Goal: Information Seeking & Learning: Compare options

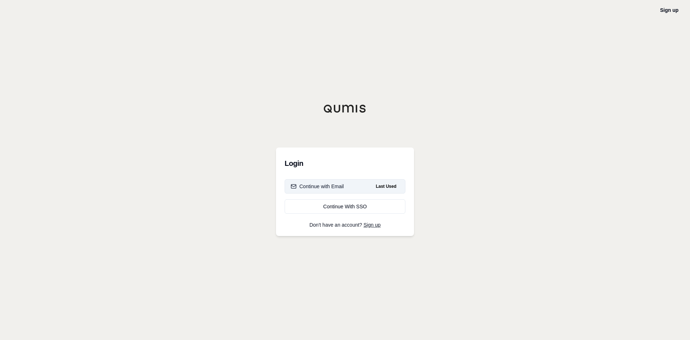
click at [318, 191] on button "Continue with Email Last Used" at bounding box center [345, 186] width 121 height 14
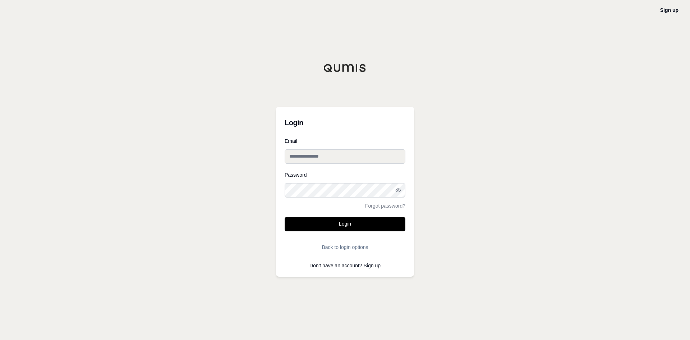
type input "**********"
click at [319, 162] on input "**********" at bounding box center [345, 156] width 121 height 14
click at [326, 220] on button "Login" at bounding box center [345, 224] width 121 height 14
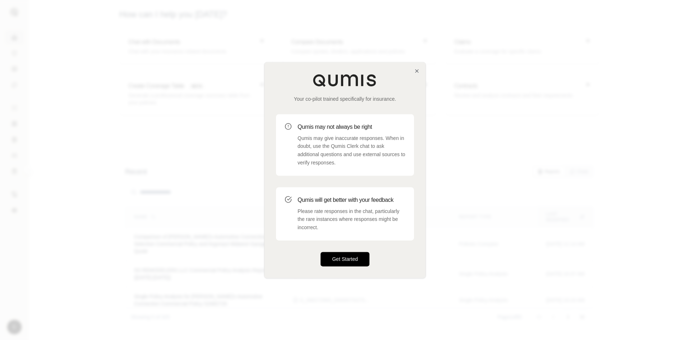
click at [347, 256] on button "Get Started" at bounding box center [345, 259] width 49 height 14
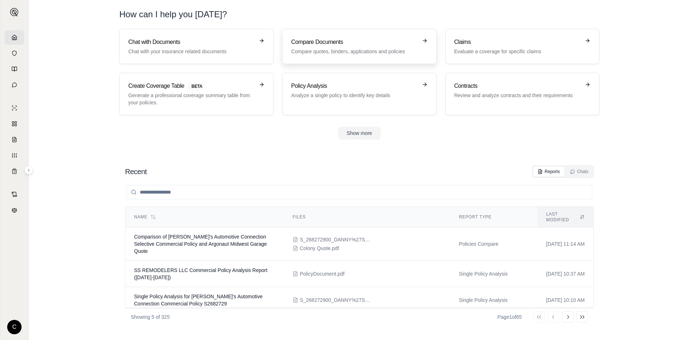
click at [367, 59] on link "Compare Documents Compare quotes, binders, applications and policies" at bounding box center [359, 46] width 154 height 35
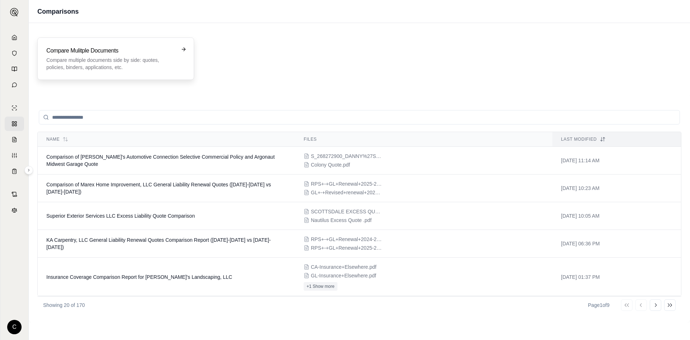
click at [93, 66] on p "Compare multiple documents side by side: quotes, policies, binders, application…" at bounding box center [110, 63] width 129 height 14
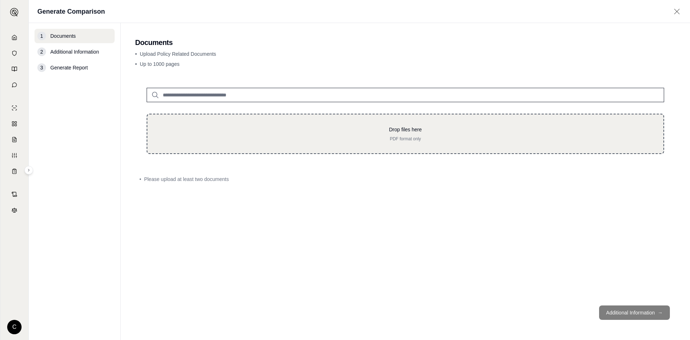
click at [229, 123] on div "Drop files here PDF format only" at bounding box center [405, 134] width 517 height 40
type input "**********"
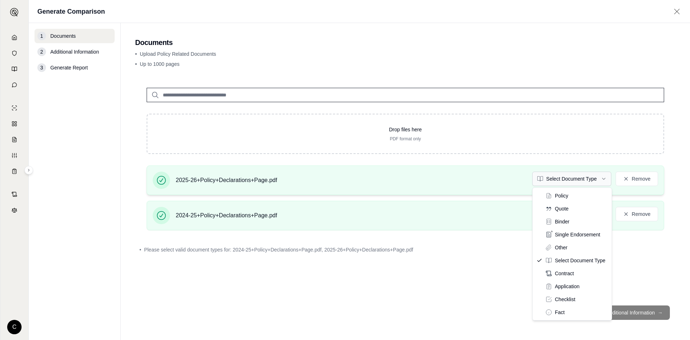
click at [586, 180] on html "C Generate Comparison 1 Documents 2 Additional Information 3 Generate Report Do…" at bounding box center [345, 170] width 690 height 340
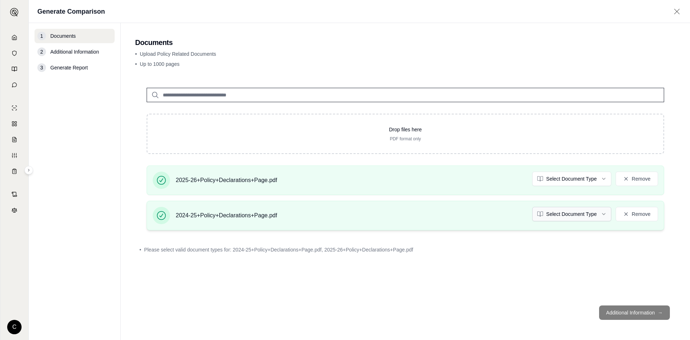
click at [582, 213] on html "C Generate Comparison 1 Documents 2 Additional Information 3 Generate Report Do…" at bounding box center [345, 170] width 690 height 340
click at [513, 268] on div "Drop files here PDF format only 2025-26+Policy+Declarations+Page.pdf Policy Rem…" at bounding box center [405, 187] width 540 height 223
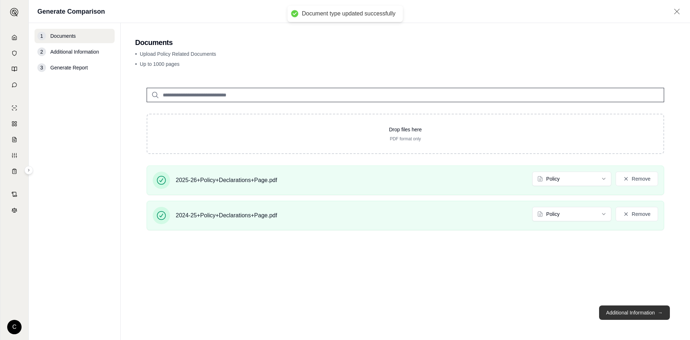
click at [634, 308] on button "Additional Information →" at bounding box center [634, 312] width 71 height 14
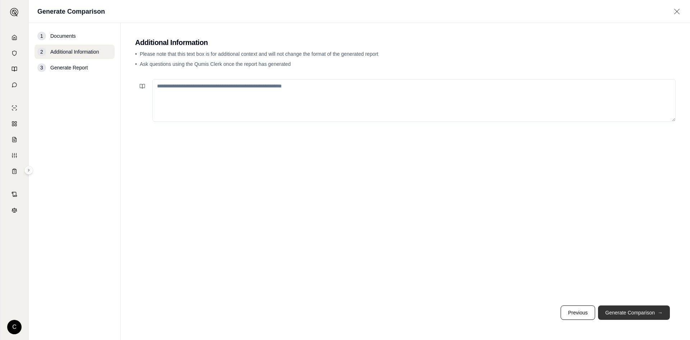
click at [615, 312] on button "Generate Comparison →" at bounding box center [634, 312] width 72 height 14
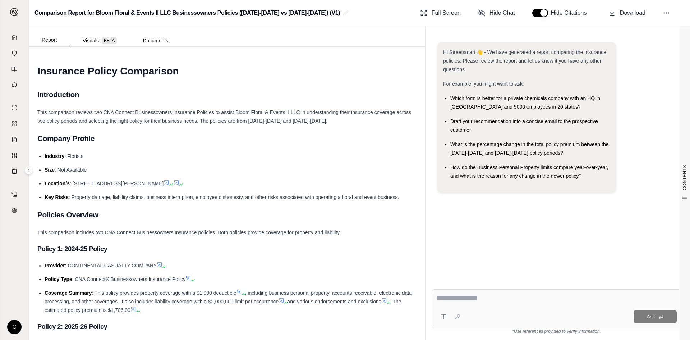
type textarea "*"
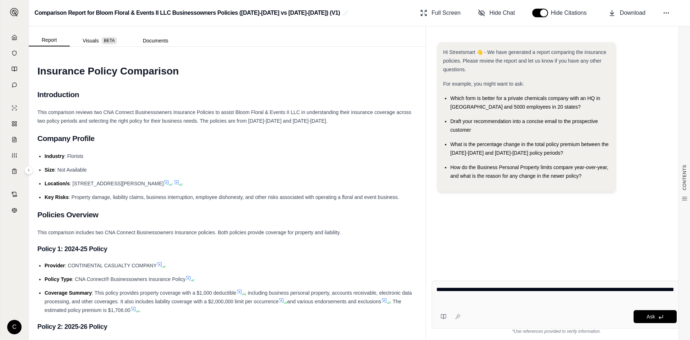
type textarea "**********"
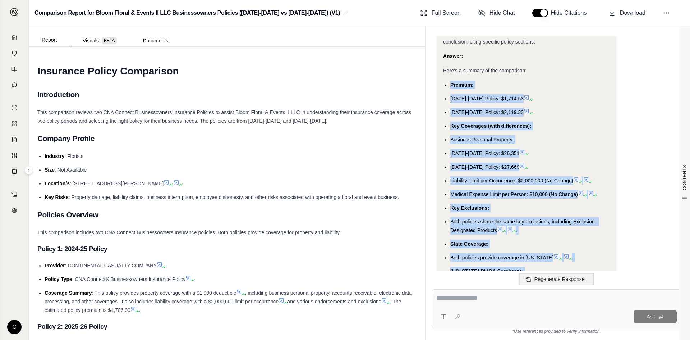
scroll to position [1390, 0]
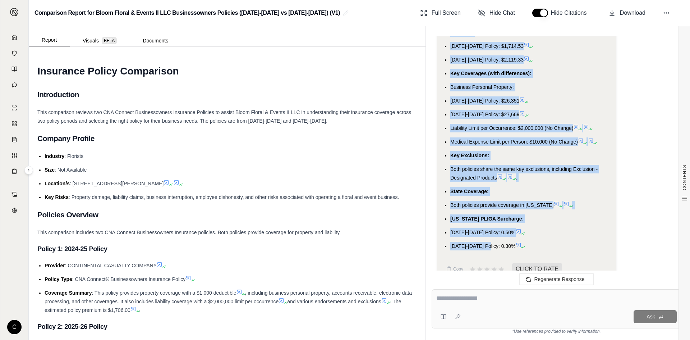
drag, startPoint x: 451, startPoint y: 88, endPoint x: 485, endPoint y: 225, distance: 140.3
click at [487, 226] on ul "Premium: [DATE]-[DATE] Policy: $1,714.53 [DATE]-[DATE] Policy: $2,119.33 Key Co…" at bounding box center [526, 139] width 167 height 222
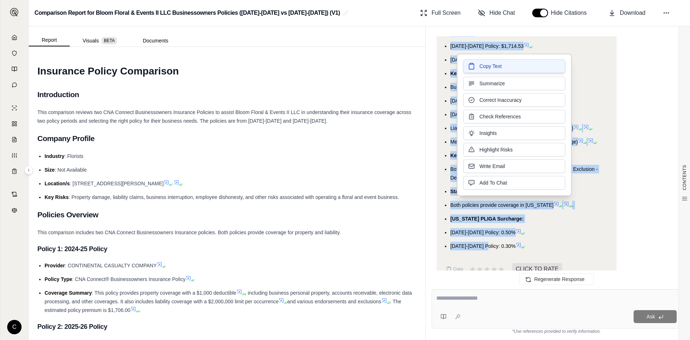
click at [497, 68] on span "Copy Text" at bounding box center [490, 66] width 22 height 7
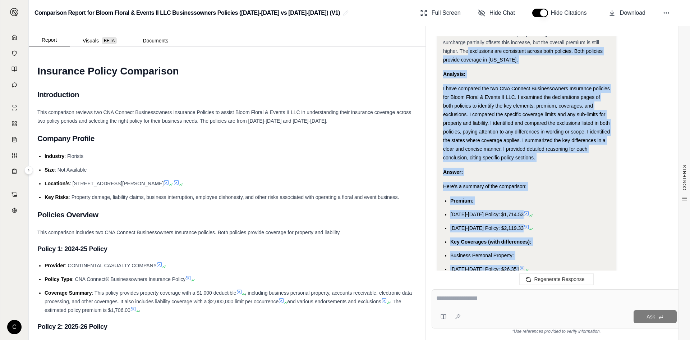
scroll to position [1213, 0]
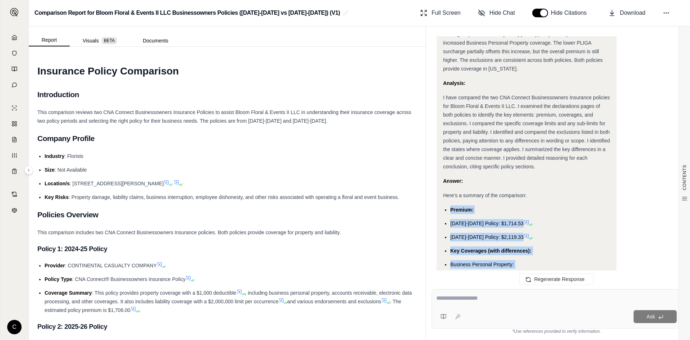
drag, startPoint x: 505, startPoint y: 232, endPoint x: 446, endPoint y: 195, distance: 69.8
click at [446, 205] on ul "Premium: [DATE]-[DATE] Policy: $1,714.53 [DATE]-[DATE] Policy: $2,119.33 Key Co…" at bounding box center [526, 316] width 167 height 222
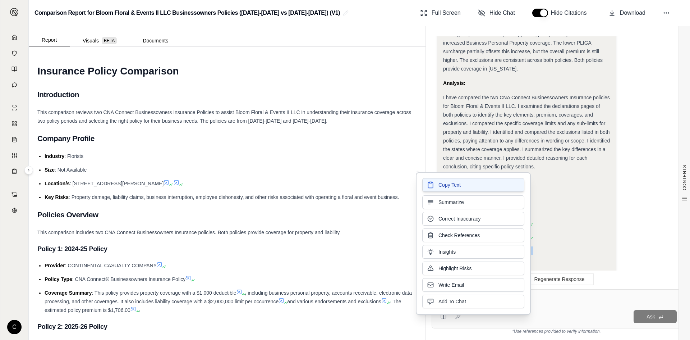
click at [455, 188] on span "Copy Text" at bounding box center [449, 184] width 22 height 7
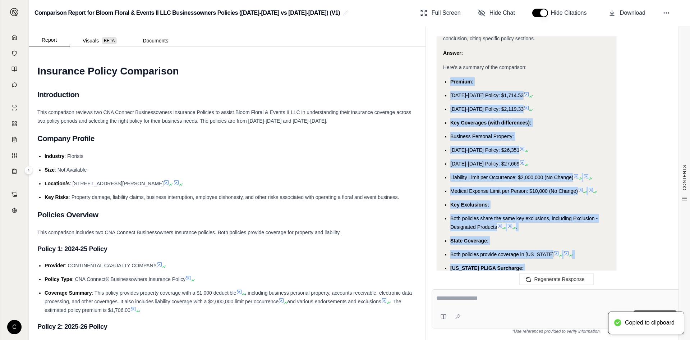
scroll to position [1356, 0]
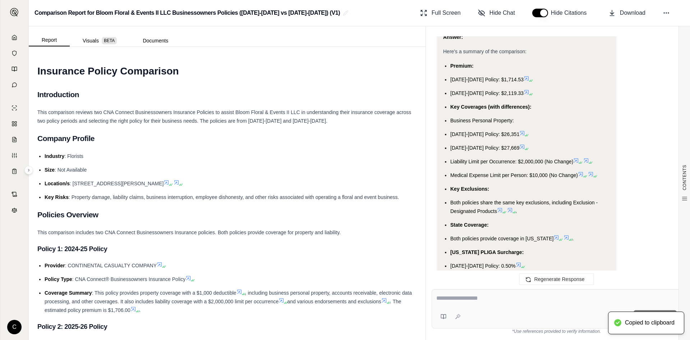
click at [483, 310] on div "Ask" at bounding box center [570, 316] width 213 height 13
click at [482, 305] on div "Ask" at bounding box center [557, 308] width 250 height 39
type textarea "**********"
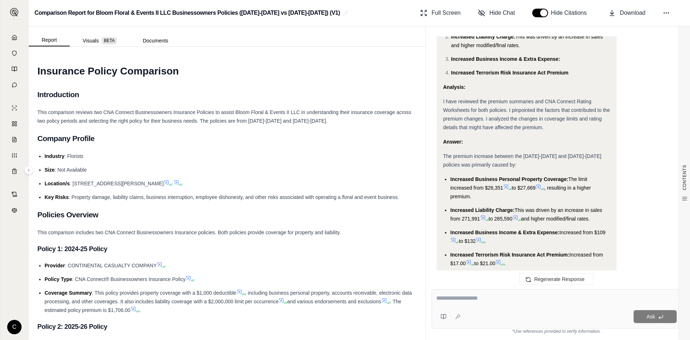
scroll to position [2612, 0]
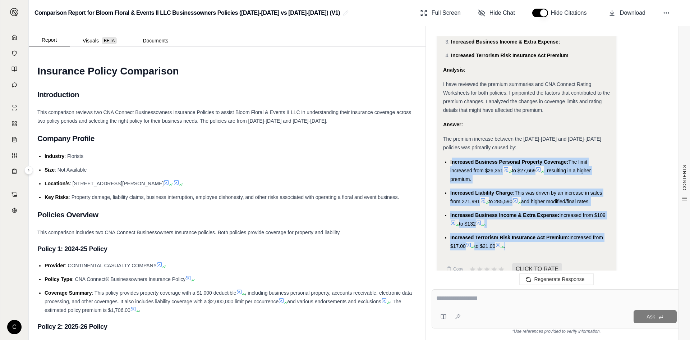
drag, startPoint x: 452, startPoint y: 148, endPoint x: 566, endPoint y: 231, distance: 141.4
click at [566, 231] on ul "Increased Business Personal Property Coverage: The limit increased from $26,351…" at bounding box center [526, 203] width 167 height 93
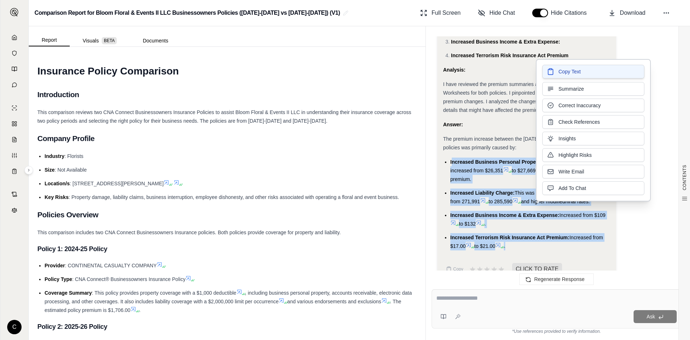
click at [563, 73] on span "Copy Text" at bounding box center [569, 71] width 22 height 7
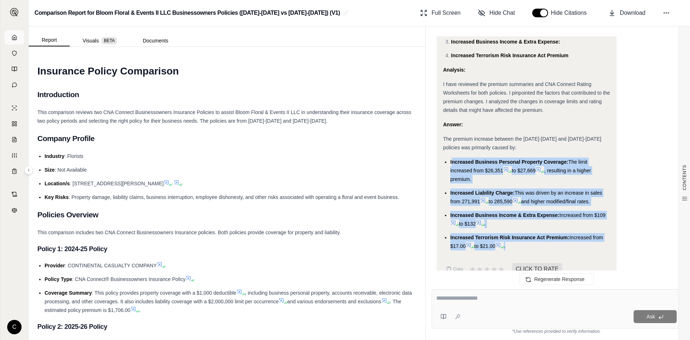
click at [18, 37] on link at bounding box center [14, 37] width 19 height 14
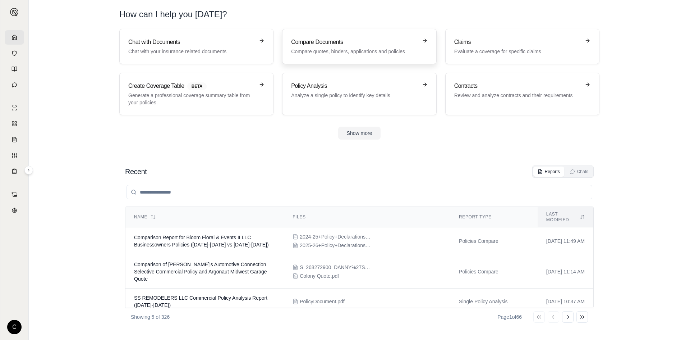
click at [327, 47] on div "Compare Documents Compare quotes, binders, applications and policies" at bounding box center [354, 46] width 126 height 17
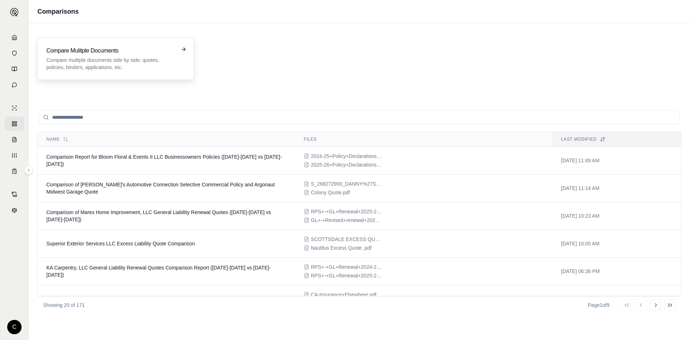
click at [126, 59] on p "Compare multiple documents side by side: quotes, policies, binders, application…" at bounding box center [110, 63] width 129 height 14
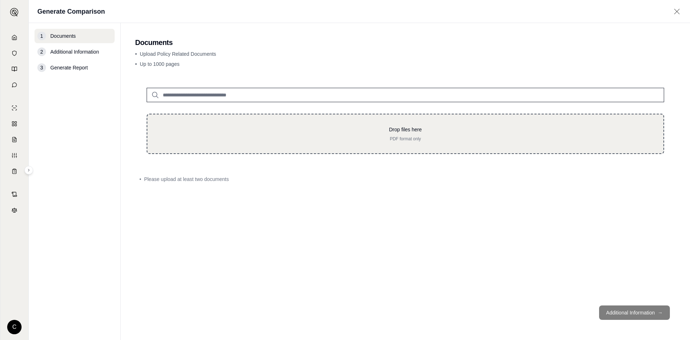
click at [229, 123] on div "Drop files here PDF format only" at bounding box center [405, 134] width 517 height 40
type input "**********"
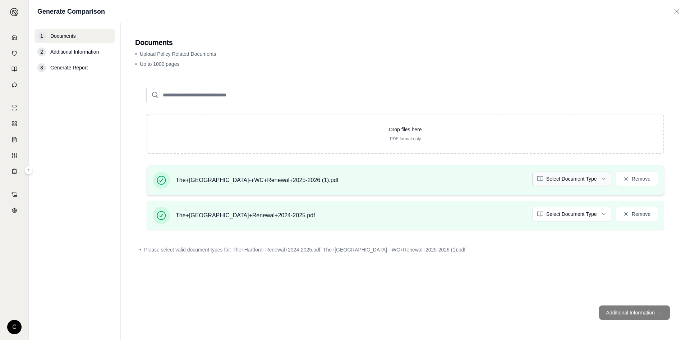
click at [586, 179] on html "C Generate Comparison 1 Documents 2 Additional Information 3 Generate Report Do…" at bounding box center [345, 170] width 690 height 340
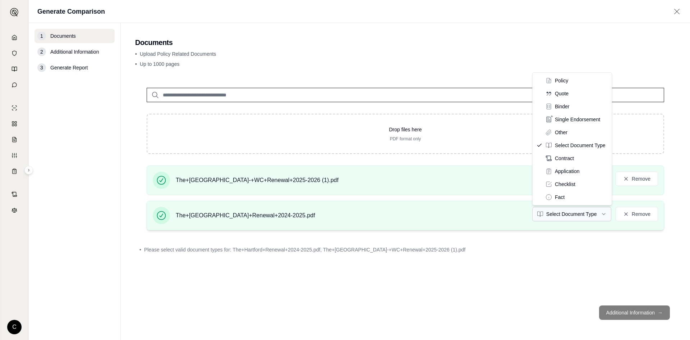
click at [579, 212] on html "C Generate Comparison 1 Documents 2 Additional Information 3 Generate Report Do…" at bounding box center [345, 170] width 690 height 340
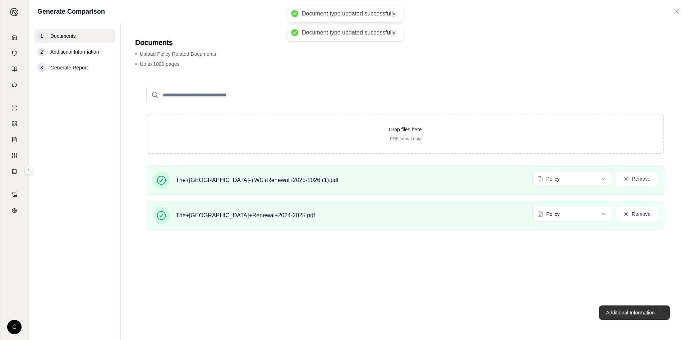
click at [617, 312] on button "Additional Information →" at bounding box center [634, 312] width 71 height 14
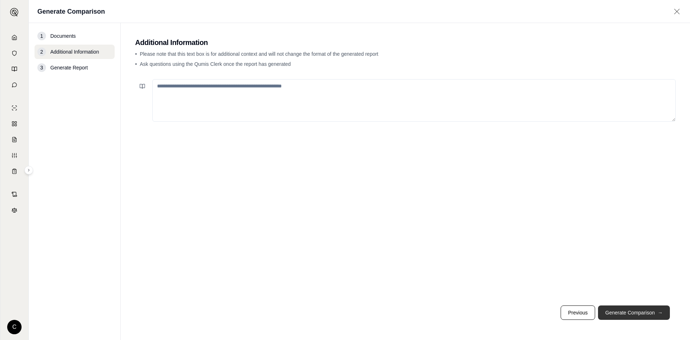
click at [617, 311] on button "Generate Comparison →" at bounding box center [634, 312] width 72 height 14
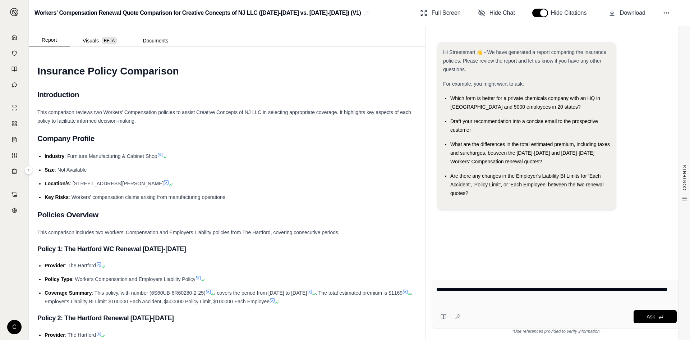
type textarea "**********"
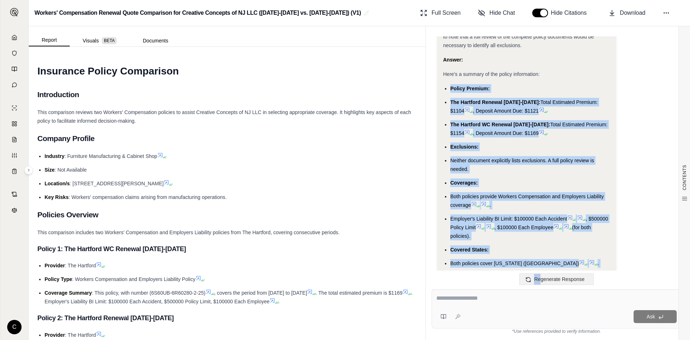
scroll to position [1213, 0]
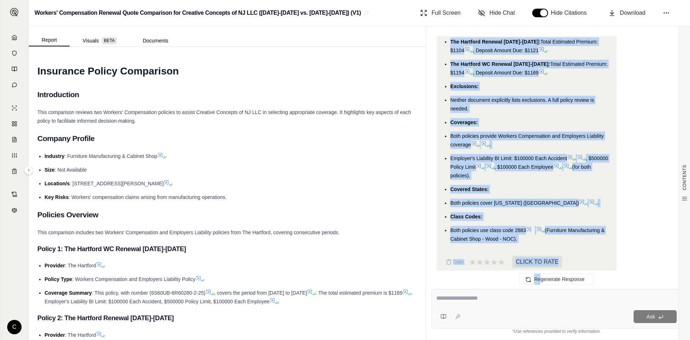
drag, startPoint x: 451, startPoint y: 90, endPoint x: 526, endPoint y: 233, distance: 161.6
click at [526, 233] on ul "Policy Premium: The Hartford Renewal [DATE]-[DATE]: Total Estimated Premium: $1…" at bounding box center [526, 133] width 167 height 219
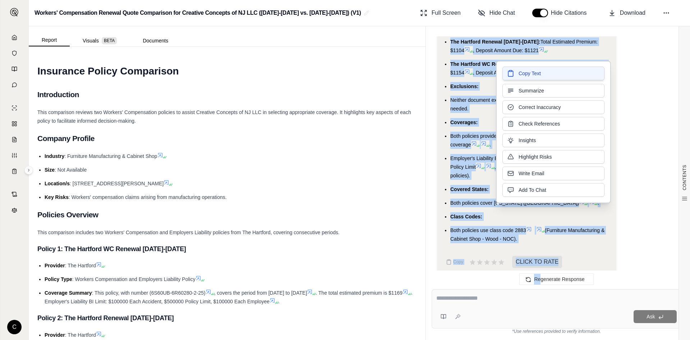
click at [530, 72] on span "Copy Text" at bounding box center [530, 73] width 22 height 7
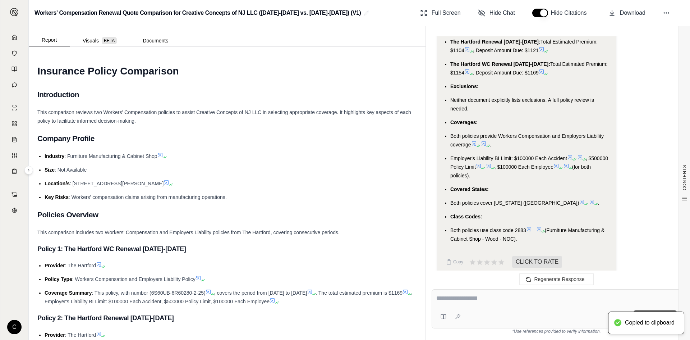
click at [498, 308] on div "Ask" at bounding box center [557, 308] width 250 height 39
type textarea "**********"
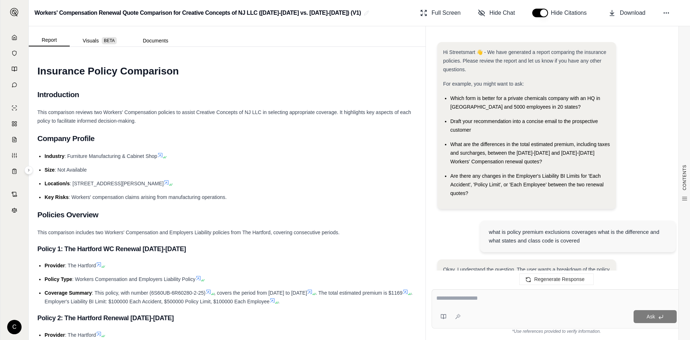
scroll to position [2380, 0]
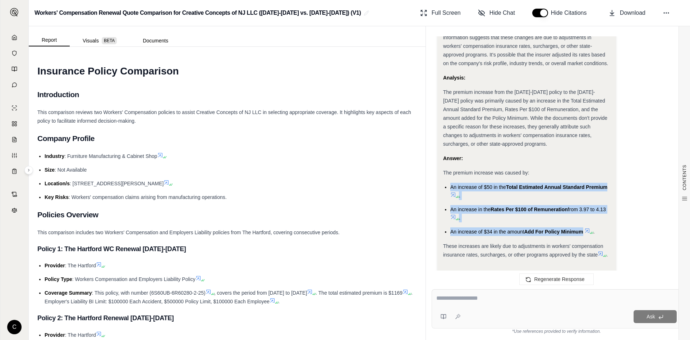
drag, startPoint x: 450, startPoint y: 163, endPoint x: 584, endPoint y: 211, distance: 142.6
click at [584, 211] on ul "An increase of $50 in the Total Estimated Annual Standard Premium . An increase…" at bounding box center [526, 209] width 167 height 53
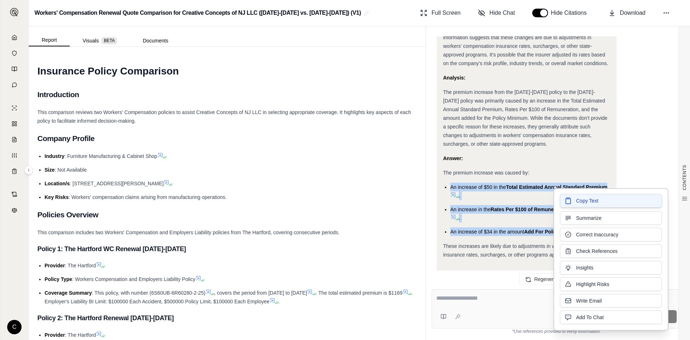
click at [569, 201] on icon at bounding box center [568, 200] width 7 height 7
